Goal: Task Accomplishment & Management: Use online tool/utility

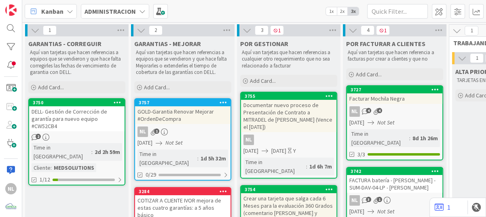
click at [32, 32] on icon at bounding box center [35, 30] width 9 height 9
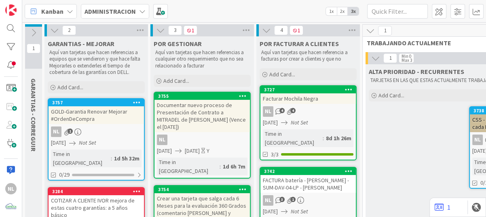
click at [53, 31] on icon at bounding box center [54, 30] width 9 height 9
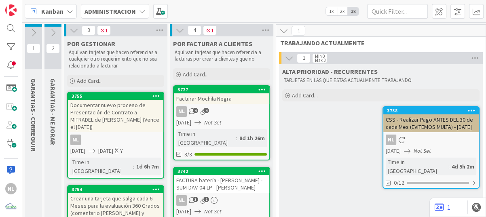
click at [73, 32] on icon at bounding box center [74, 30] width 9 height 9
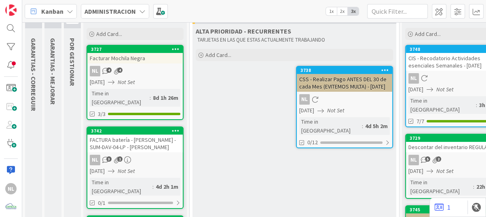
scroll to position [81, 0]
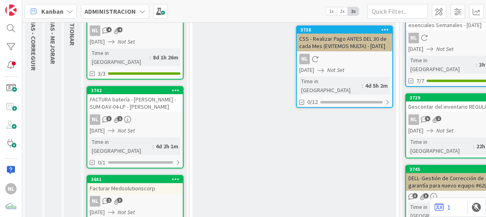
click at [153, 114] on div "NL 3 1" at bounding box center [134, 119] width 95 height 11
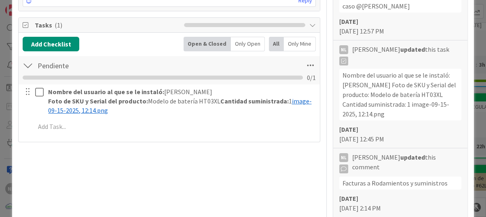
scroll to position [405, 0]
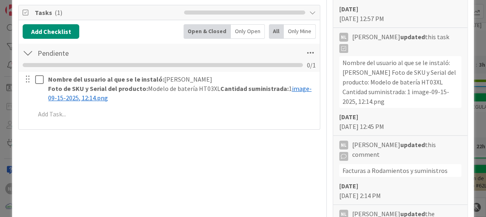
click at [26, 52] on div at bounding box center [28, 53] width 11 height 15
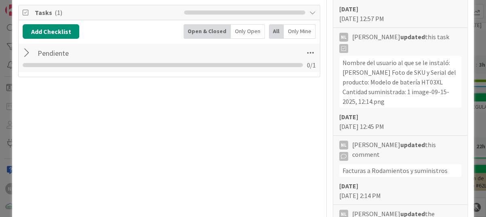
click at [26, 52] on div at bounding box center [28, 53] width 11 height 15
click at [26, 48] on div at bounding box center [28, 53] width 11 height 15
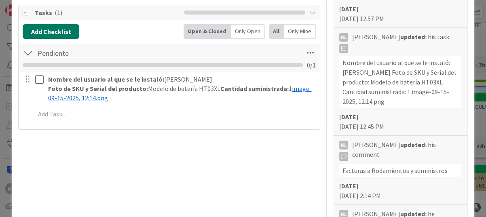
click at [50, 29] on button "Add Checklist" at bounding box center [51, 31] width 57 height 15
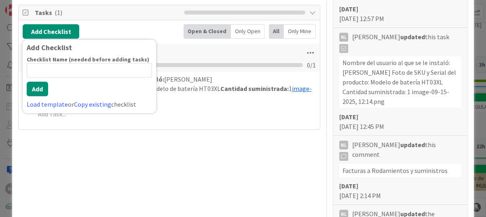
click at [42, 66] on input at bounding box center [89, 70] width 125 height 15
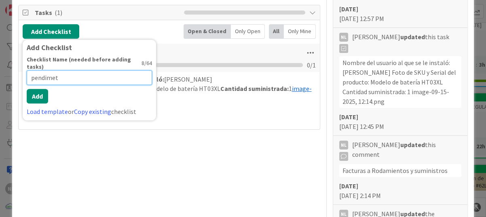
type input "pendimete"
drag, startPoint x: 65, startPoint y: 71, endPoint x: 8, endPoint y: 66, distance: 57.7
click at [8, 66] on div "ID 3742 ADMINISTRACION POR FACTURAR A CLIENTES Title 64 / 128 FACTURA batería -…" at bounding box center [243, 108] width 486 height 217
type input "Pendiente"
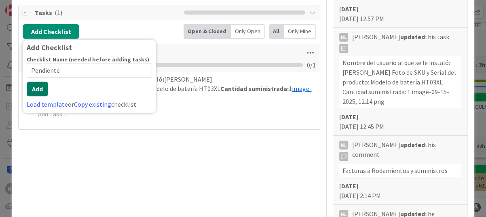
click at [37, 88] on button "Add" at bounding box center [37, 89] width 21 height 15
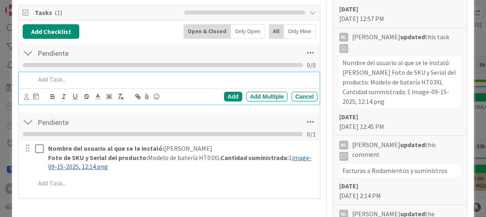
drag, startPoint x: 46, startPoint y: 74, endPoint x: 37, endPoint y: 81, distance: 10.9
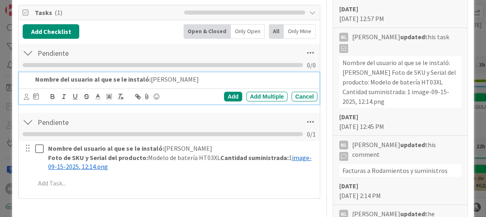
paste div
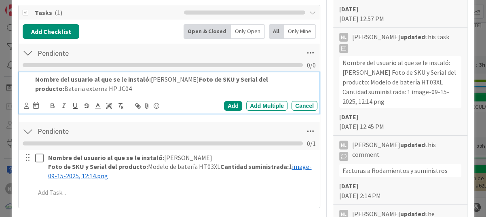
click at [192, 79] on strong "Foto de SKU y Serial del producto:" at bounding box center [152, 83] width 234 height 17
click at [207, 86] on p "Nombre del usuario al que se le instaló: [PERSON_NAME] Foto de SKU y Serial del…" at bounding box center [174, 84] width 279 height 18
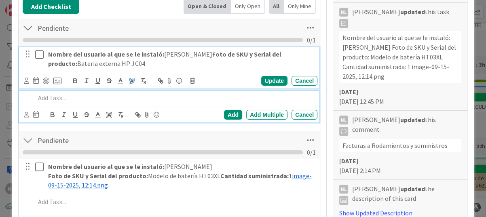
drag, startPoint x: 121, startPoint y: 57, endPoint x: 127, endPoint y: 63, distance: 8.3
click at [122, 57] on div "Nombre del usuario al que se le instaló: [PERSON_NAME] Foto de SKU y Serial del…" at bounding box center [169, 67] width 301 height 41
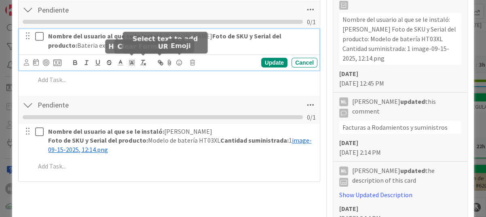
click at [183, 55] on div "Update Cancel" at bounding box center [169, 63] width 301 height 16
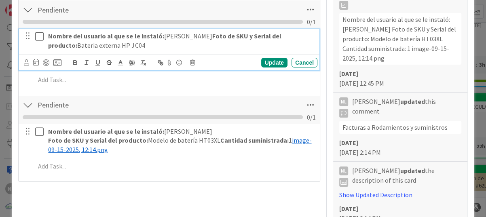
click at [149, 48] on p "Nombre del usuario al que se le instaló: [PERSON_NAME] Foto de SKU y Serial del…" at bounding box center [181, 41] width 266 height 18
click at [145, 45] on strong "Cantidad suministrada:" at bounding box center [179, 45] width 68 height 8
click at [129, 50] on p "Nombre del usuario al que se le instaló: [PERSON_NAME] Foto de SKU y Serial del…" at bounding box center [181, 41] width 266 height 18
click at [137, 50] on p "Nombre del usuario al que se le instaló: [PERSON_NAME] Foto de SKU y Serial del…" at bounding box center [181, 41] width 266 height 18
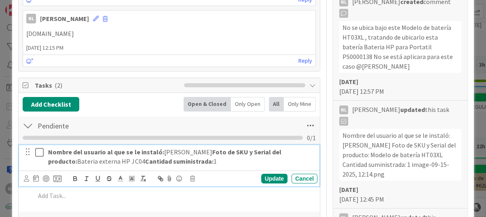
scroll to position [326, 0]
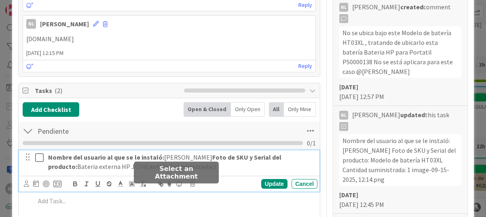
click at [170, 190] on icon at bounding box center [170, 183] width 10 height 11
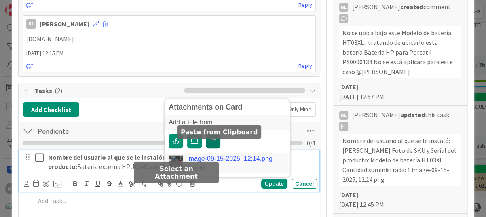
click at [215, 144] on icon "button" at bounding box center [213, 141] width 6 height 6
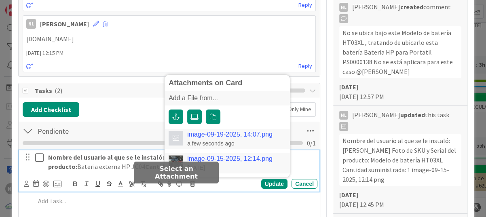
click at [209, 138] on link "image-09-19-2025, 14:07.png" at bounding box center [229, 134] width 85 height 7
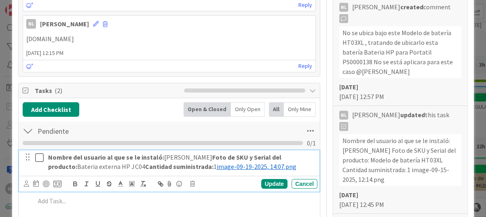
scroll to position [407, 0]
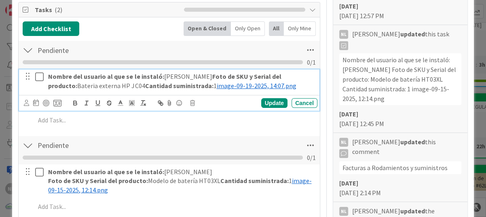
click at [132, 140] on div "Add Checklist Back Open & Closed Only Open All Only Mine Pendiente Checklist Na…" at bounding box center [169, 119] width 293 height 197
